Goal: Task Accomplishment & Management: Use online tool/utility

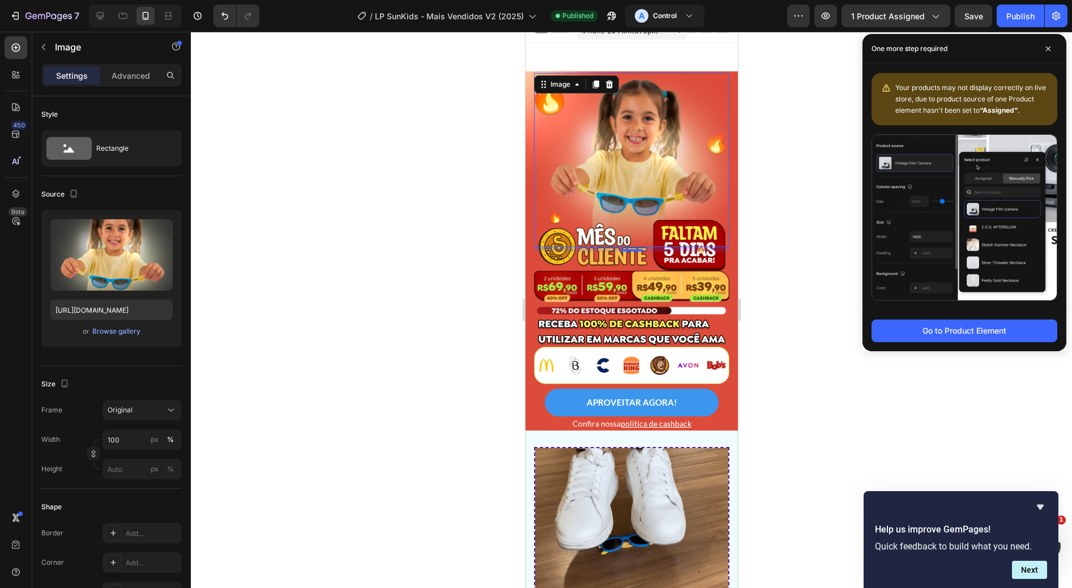
scroll to position [12, 0]
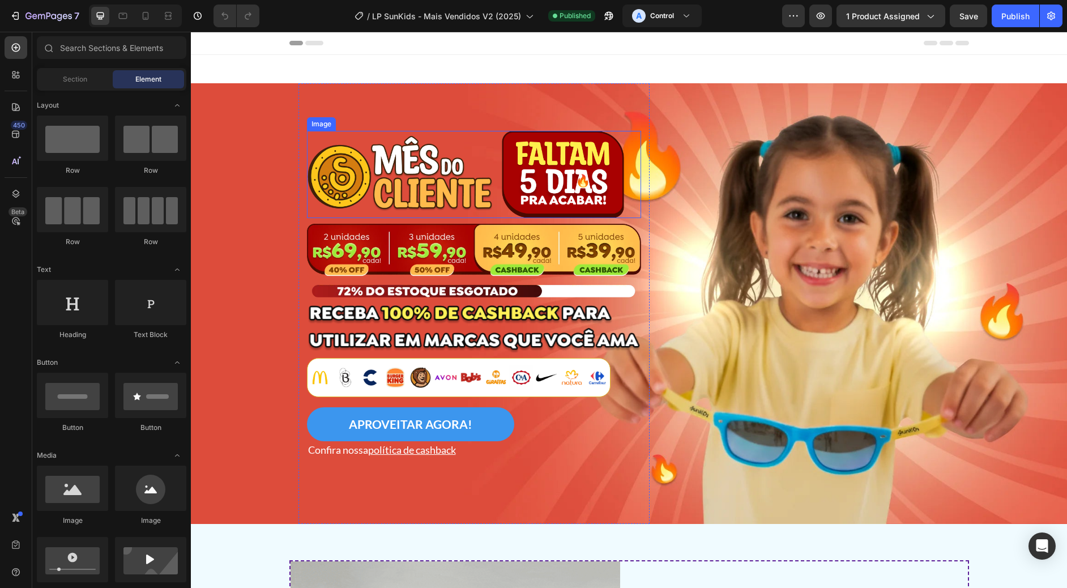
click at [384, 173] on img at bounding box center [466, 174] width 318 height 87
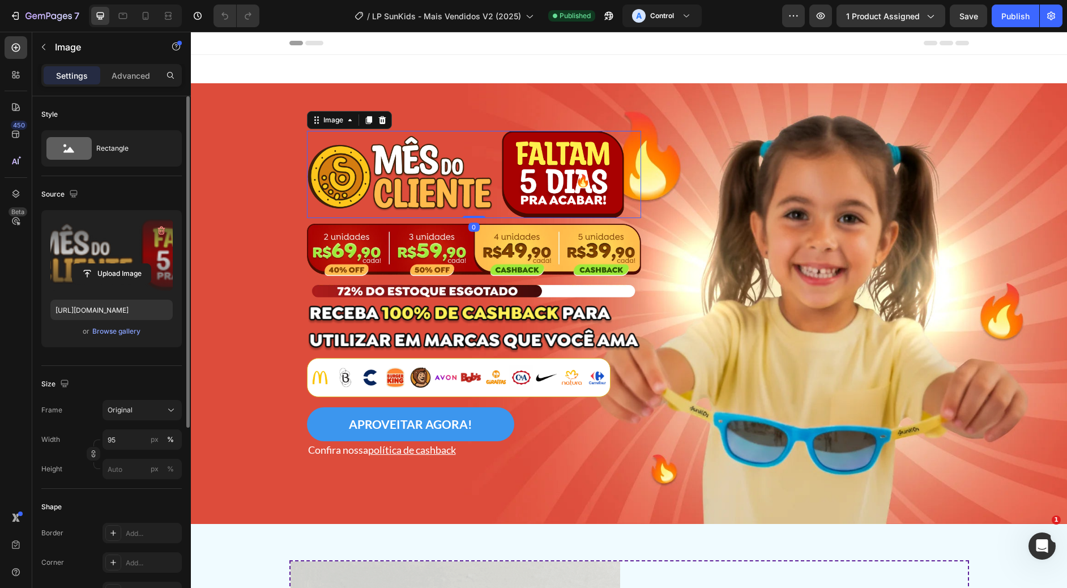
click at [106, 262] on label at bounding box center [111, 254] width 122 height 71
click at [106, 264] on input "file" at bounding box center [111, 273] width 78 height 19
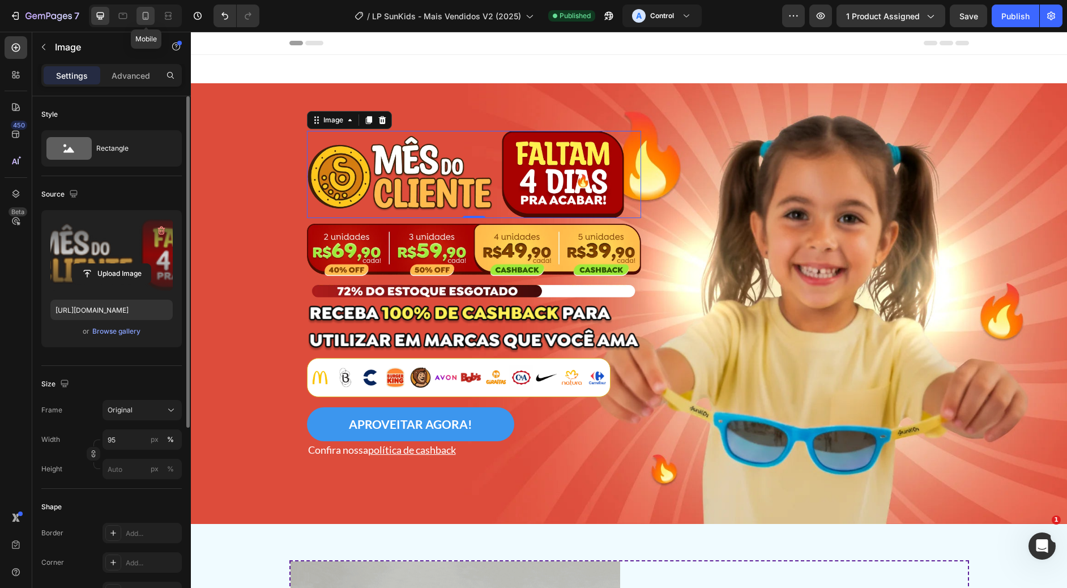
click at [140, 19] on icon at bounding box center [145, 15] width 11 height 11
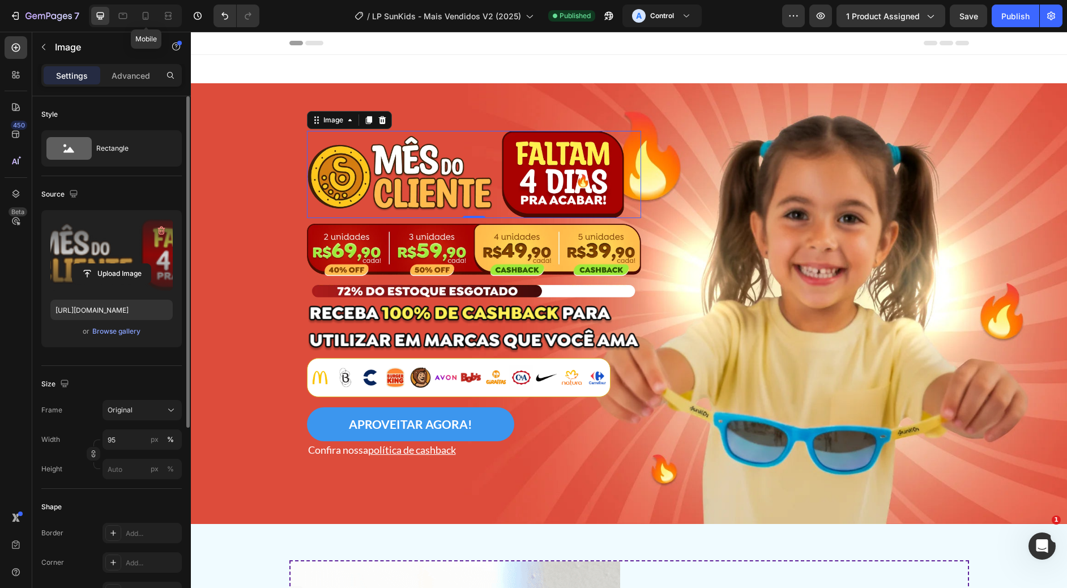
type input "https://cdn.shopify.com/s/files/1/0268/9594/1737/files/gempages_448816988437873…"
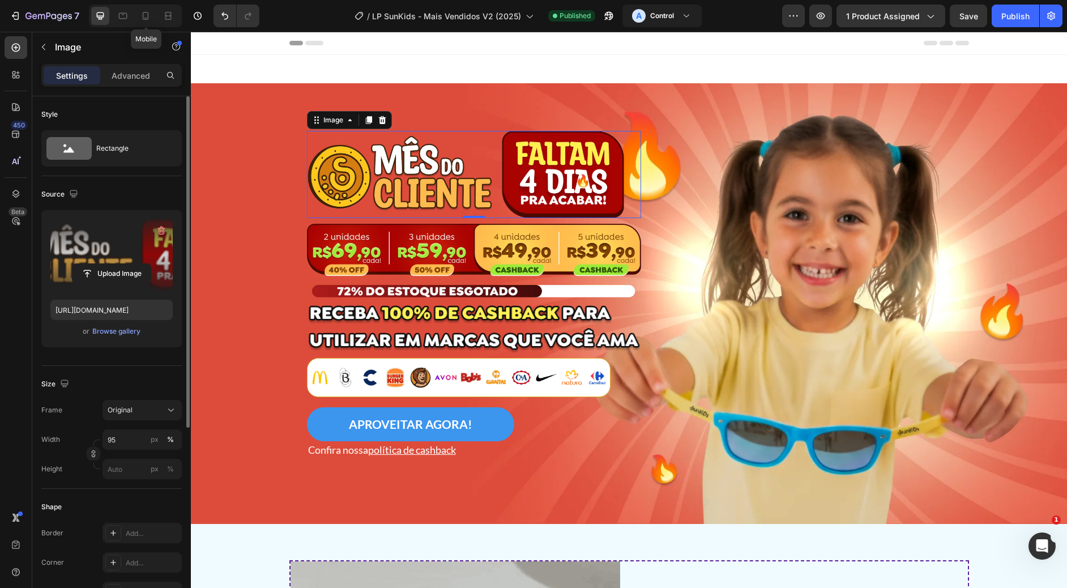
type input "96"
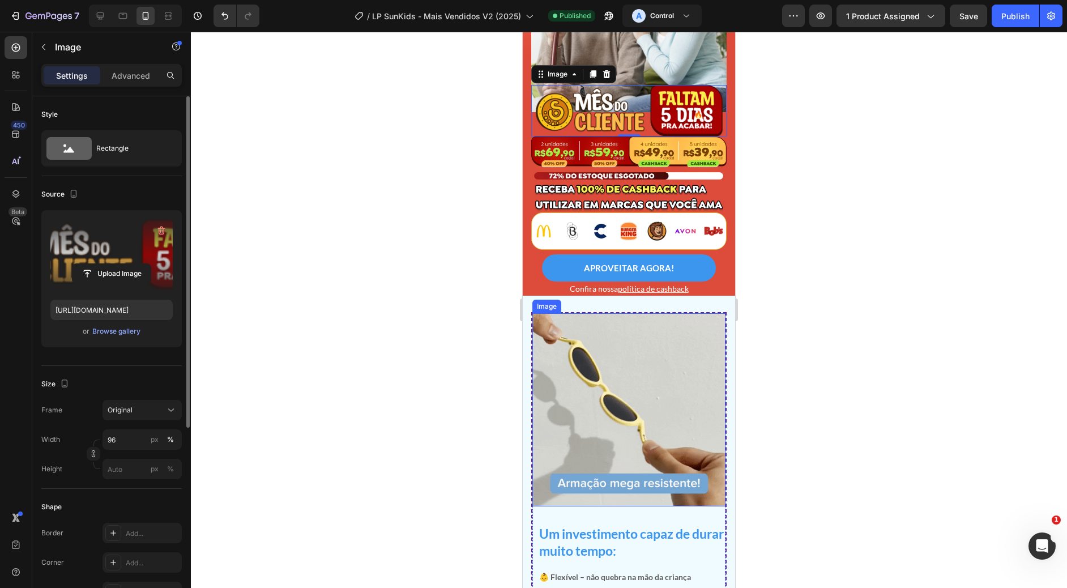
scroll to position [149, 0]
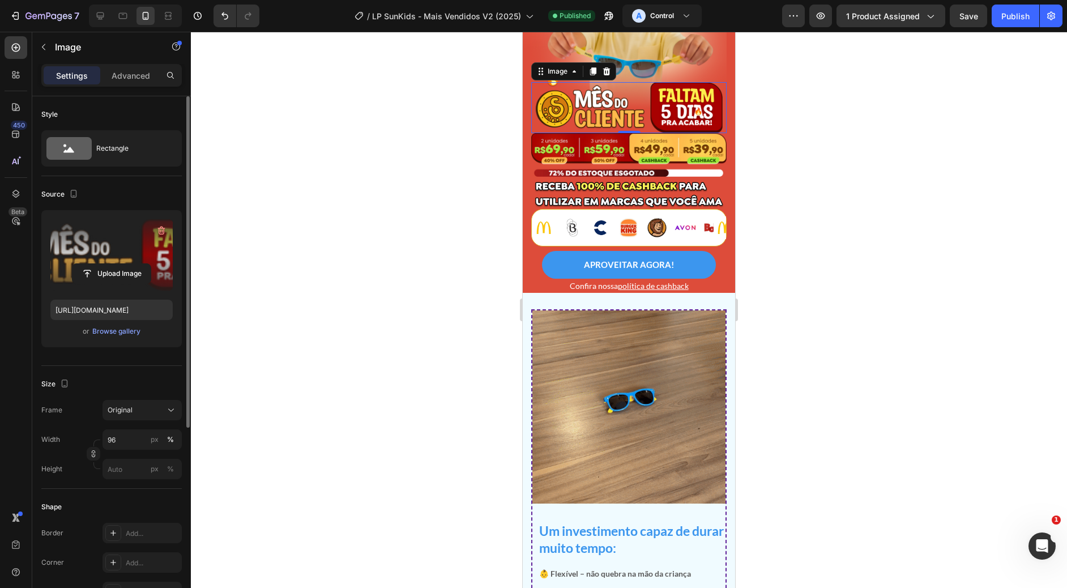
click at [627, 102] on img at bounding box center [628, 108] width 187 height 52
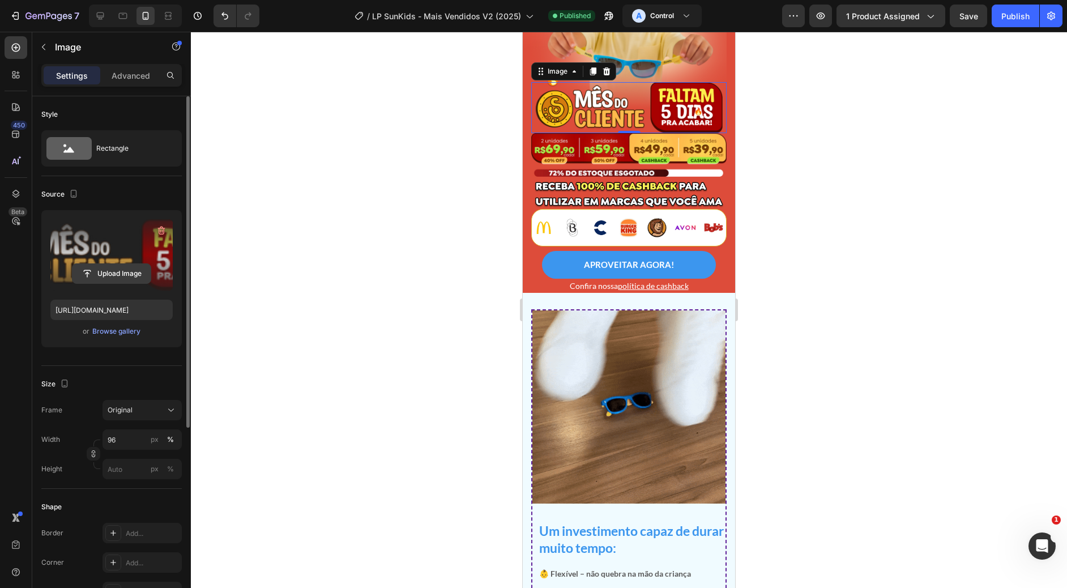
click at [116, 277] on input "file" at bounding box center [111, 273] width 78 height 19
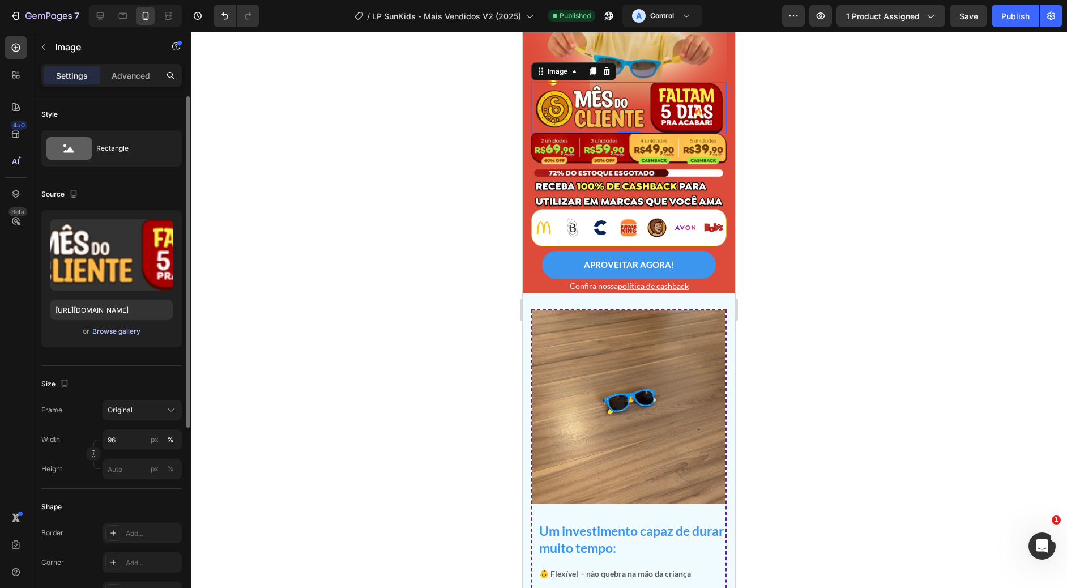
click at [128, 336] on div "Browse gallery" at bounding box center [116, 331] width 48 height 10
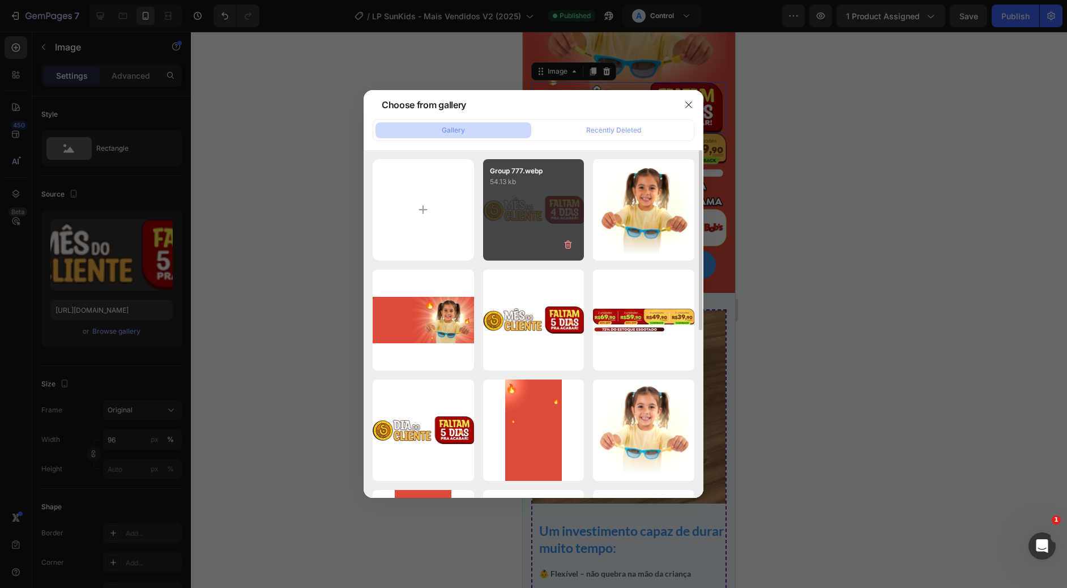
click at [537, 202] on div "Group 777.webp 54.13 kb" at bounding box center [533, 209] width 101 height 101
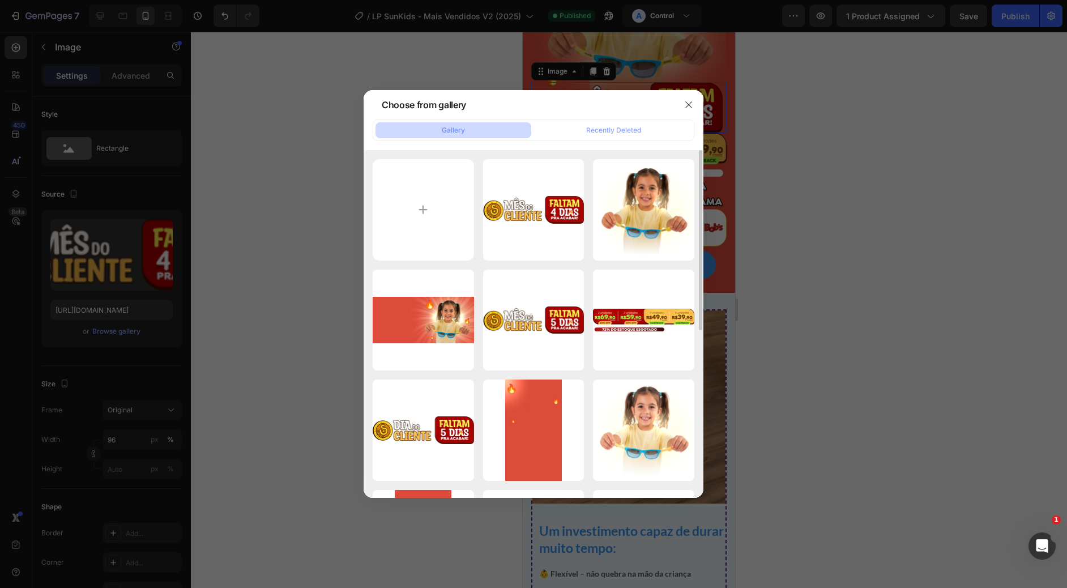
type input "https://cdn.shopify.com/s/files/1/0268/9594/1737/files/gempages_448816988437873…"
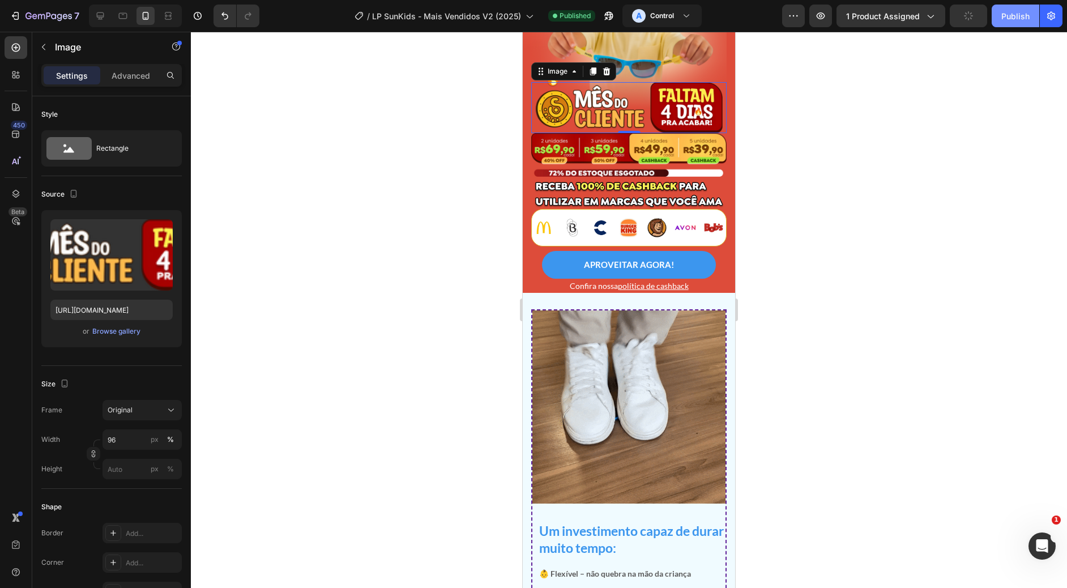
click at [1024, 12] on div "Publish" at bounding box center [1015, 16] width 28 height 12
